Goal: Check status

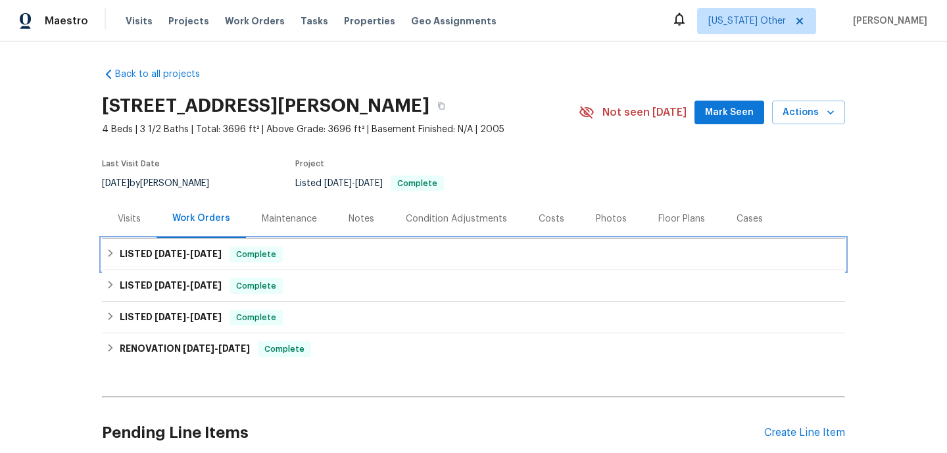
click at [319, 262] on div "LISTED [DATE] - [DATE] Complete" at bounding box center [473, 255] width 735 height 16
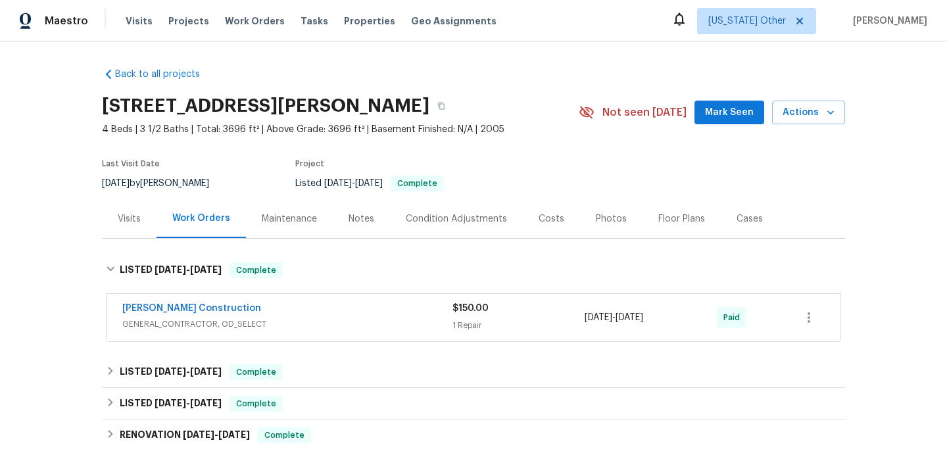
click at [328, 312] on div "[PERSON_NAME] Construction" at bounding box center [287, 310] width 330 height 16
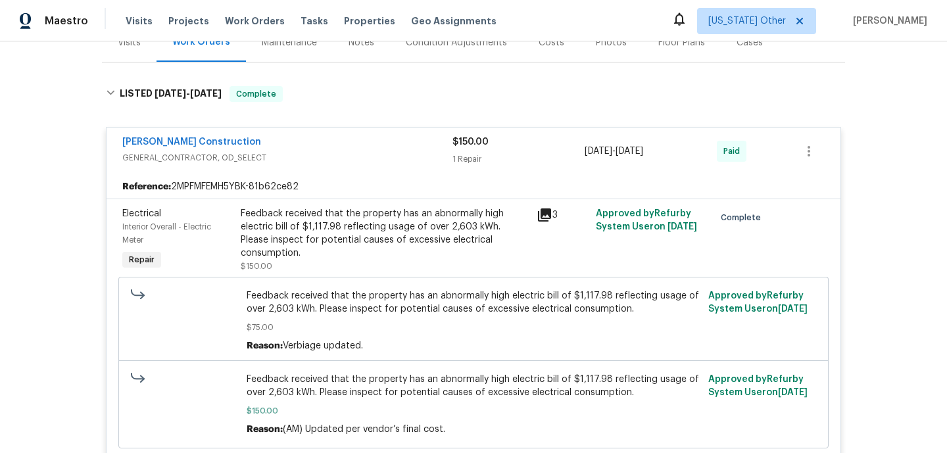
scroll to position [192, 0]
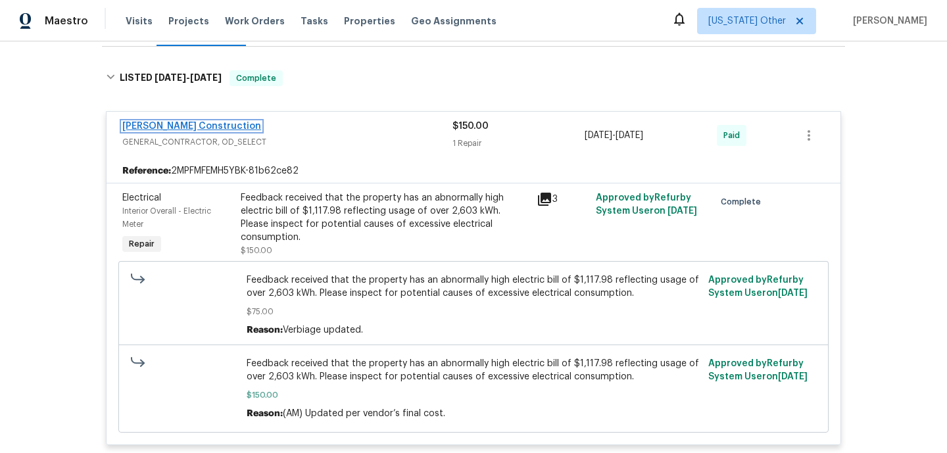
click at [203, 131] on link "[PERSON_NAME] Construction" at bounding box center [191, 126] width 139 height 9
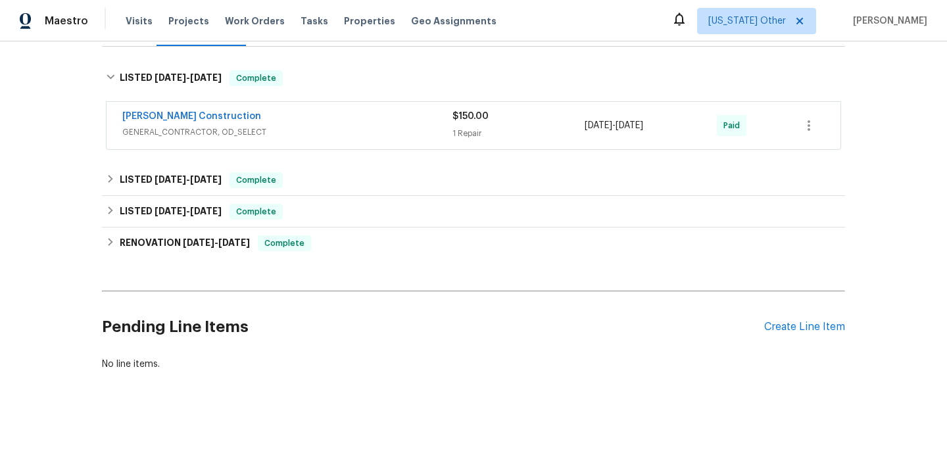
click at [334, 149] on div "[PERSON_NAME] Construction GENERAL_CONTRACTOR, OD_SELECT $150.00 1 Repair [DATE…" at bounding box center [474, 125] width 734 height 47
click at [288, 137] on span "GENERAL_CONTRACTOR, OD_SELECT" at bounding box center [287, 132] width 330 height 13
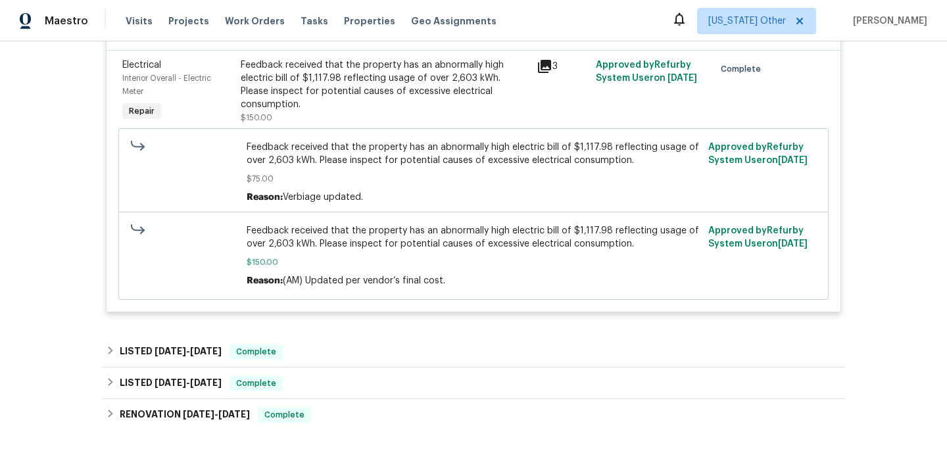
scroll to position [322, 0]
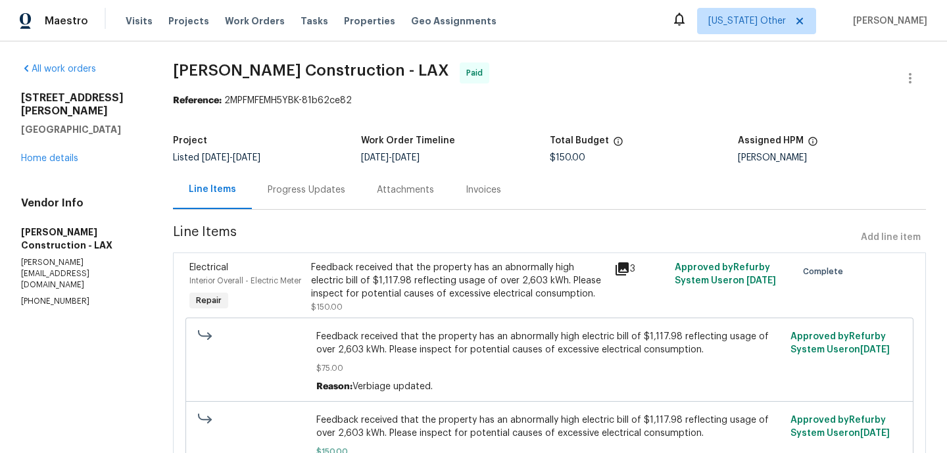
click at [329, 191] on div "Progress Updates" at bounding box center [307, 190] width 78 height 13
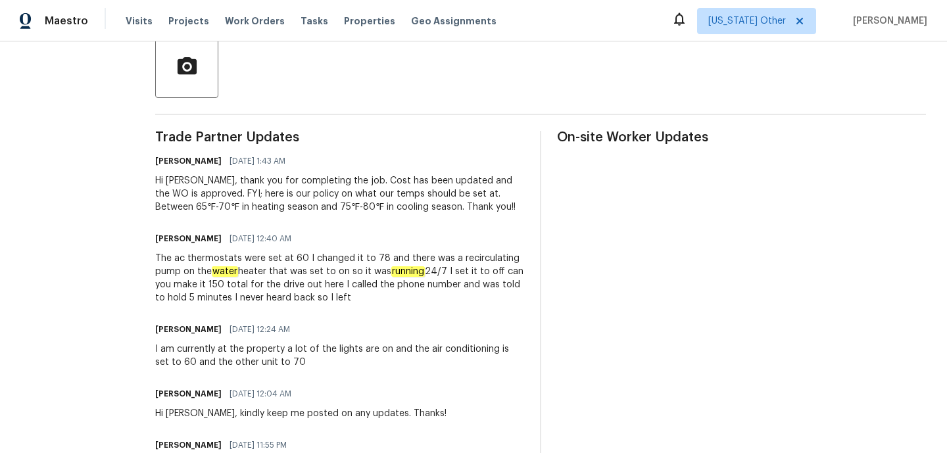
scroll to position [312, 0]
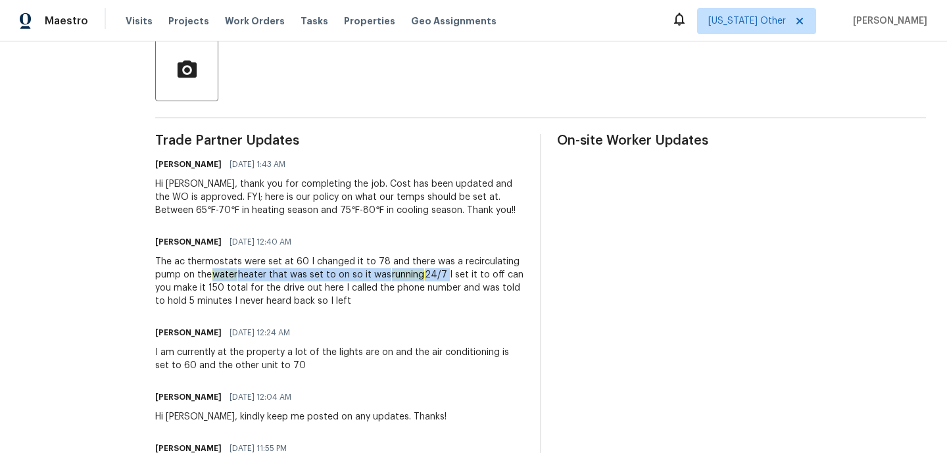
drag, startPoint x: 480, startPoint y: 273, endPoint x: 242, endPoint y: 272, distance: 237.5
click at [242, 272] on div "The ac thermostats were set at 60 I changed it to 78 and there was a recirculat…" at bounding box center [339, 281] width 369 height 53
copy div "water heater that was set to on so it was running 24/7"
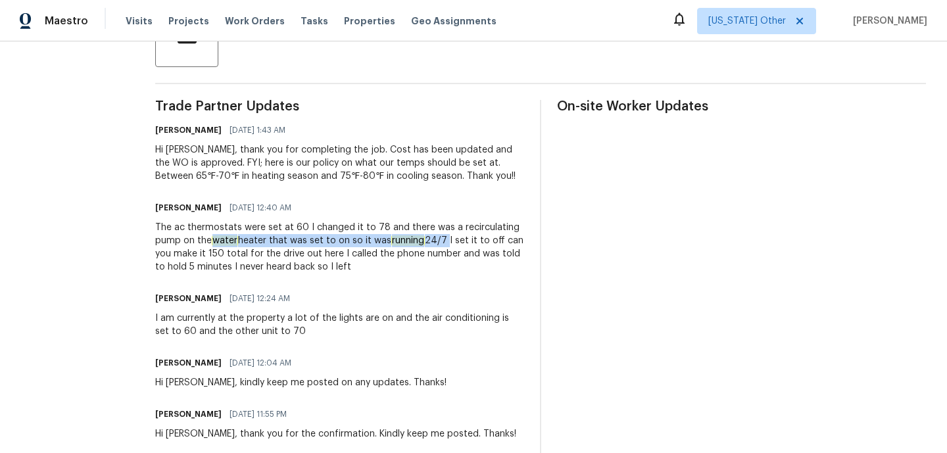
scroll to position [417, 0]
